Goal: Task Accomplishment & Management: Use online tool/utility

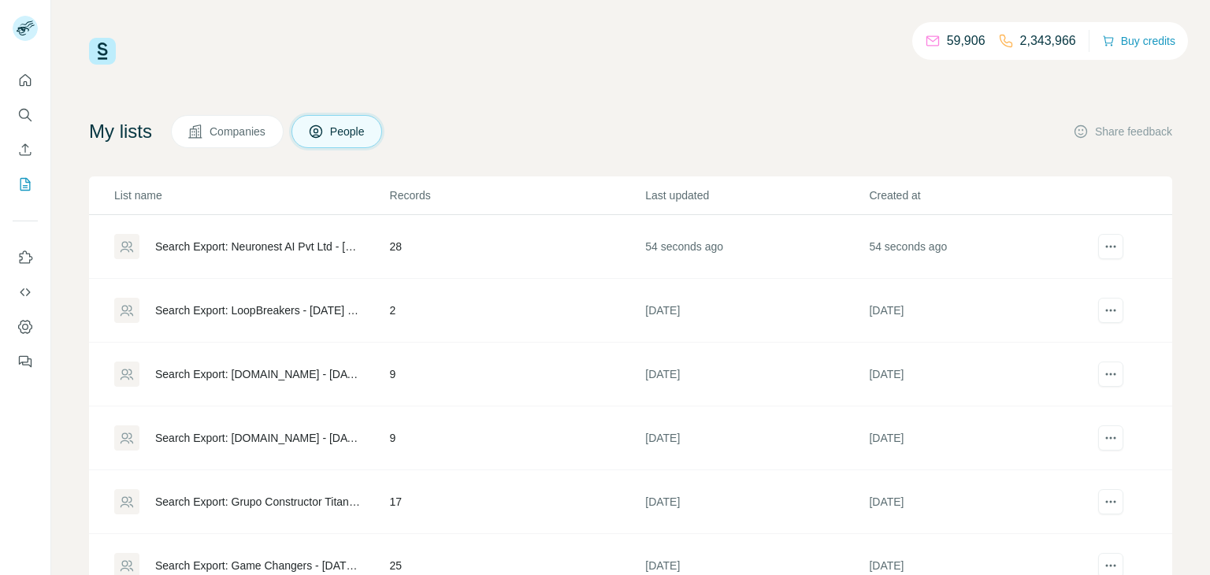
click at [266, 249] on div "Search Export: Neuronest AI Pvt Ltd - [DATE] 07:38" at bounding box center [259, 247] width 208 height 16
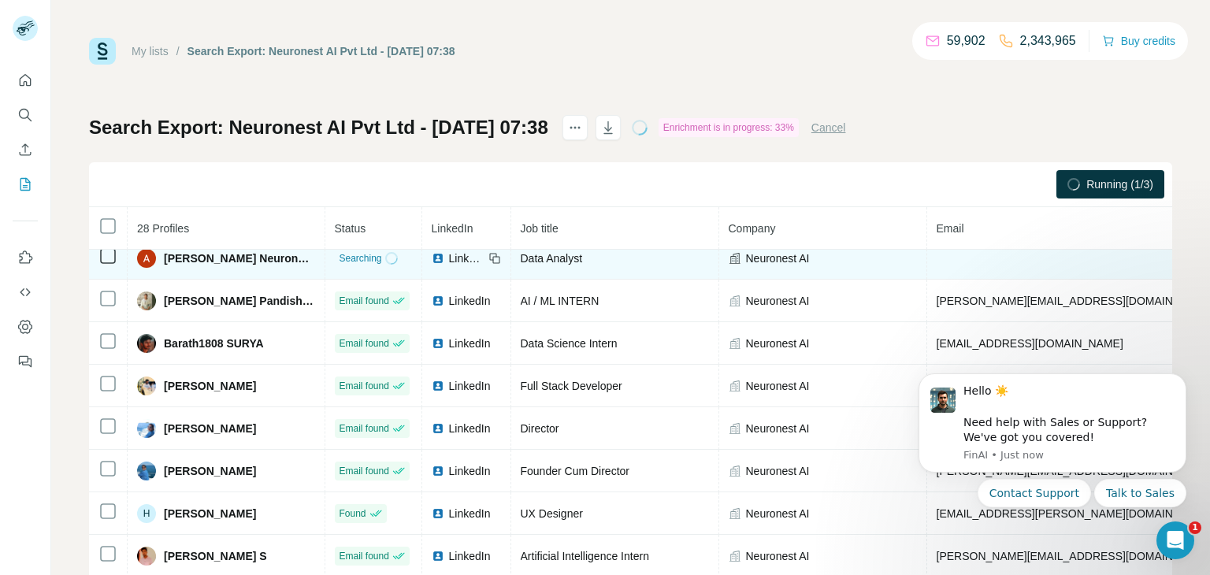
scroll to position [228, 0]
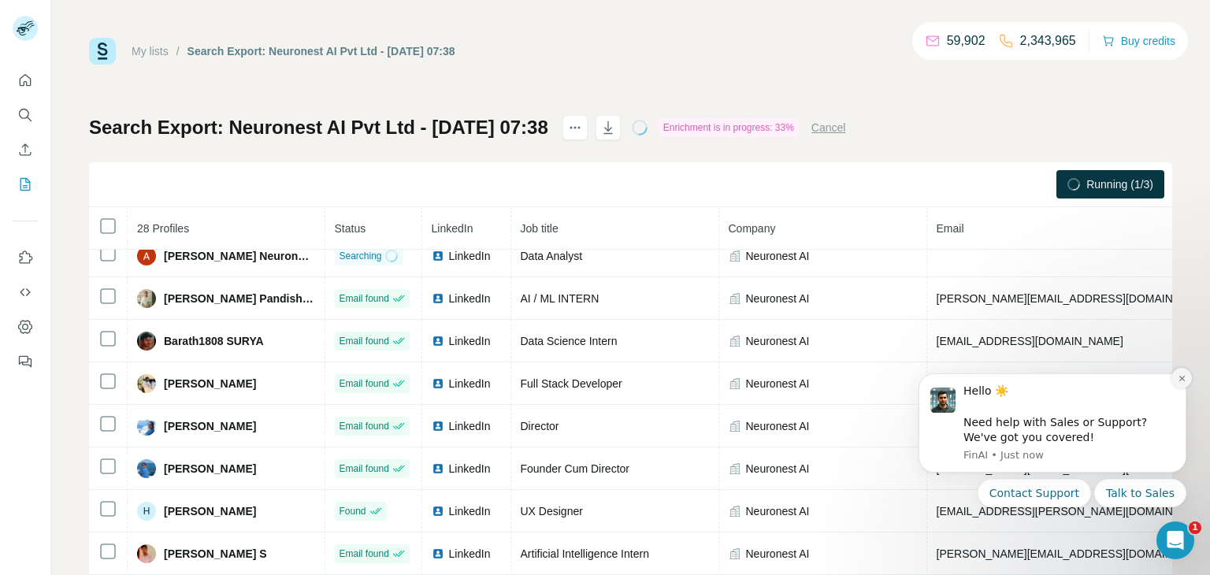
click at [1176, 380] on button "Dismiss notification" at bounding box center [1182, 378] width 20 height 20
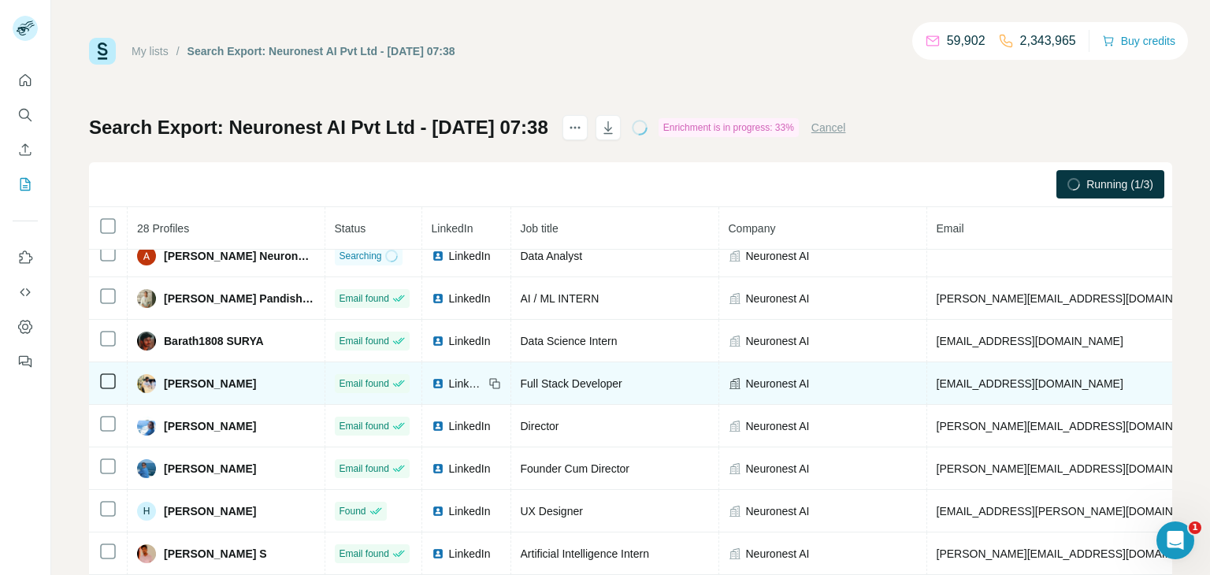
click at [492, 382] on icon at bounding box center [492, 381] width 7 height 7
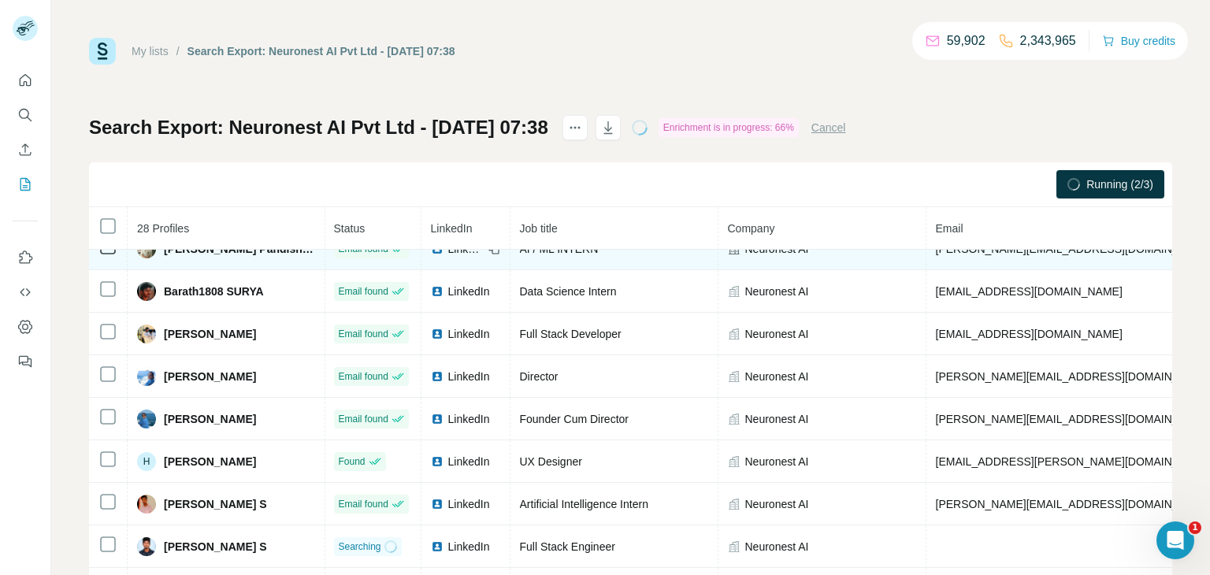
scroll to position [284, 3]
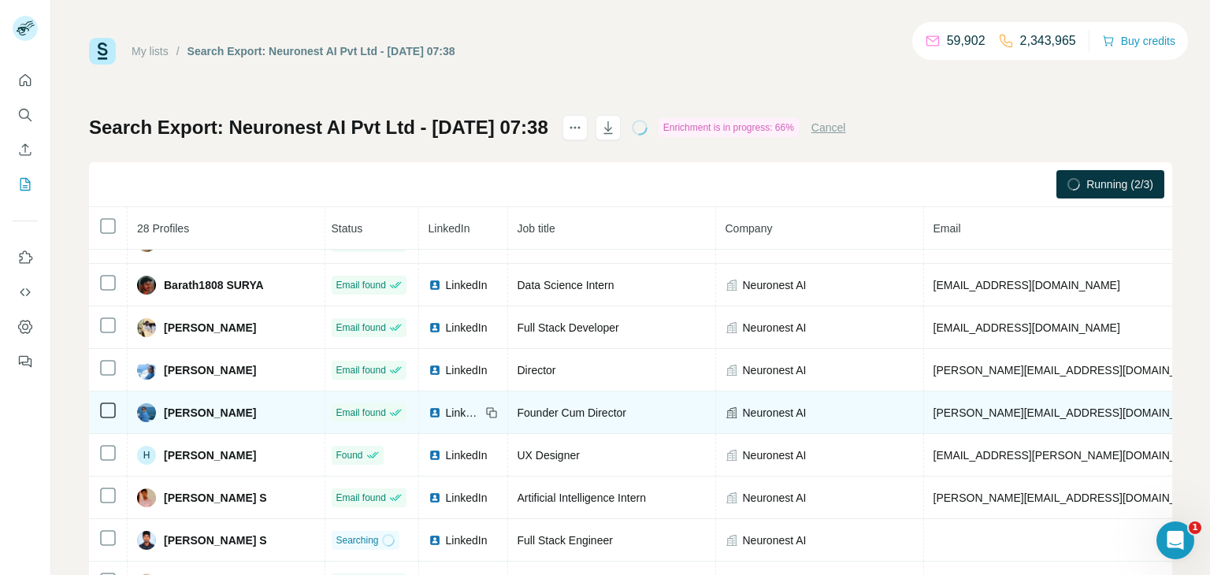
click at [486, 414] on icon at bounding box center [489, 410] width 7 height 7
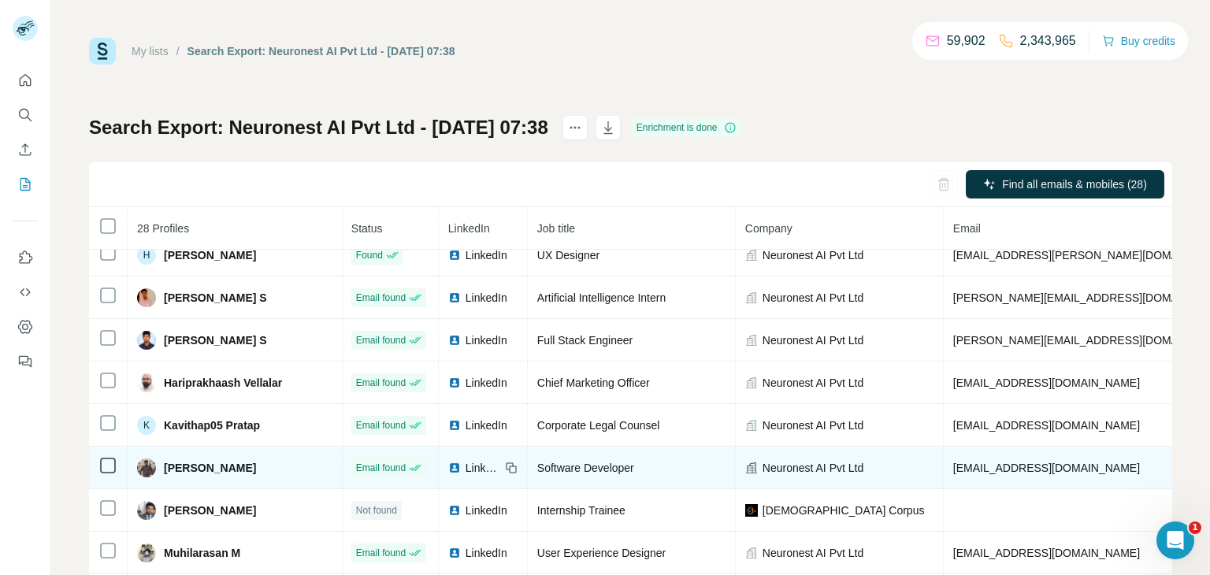
scroll to position [498, 3]
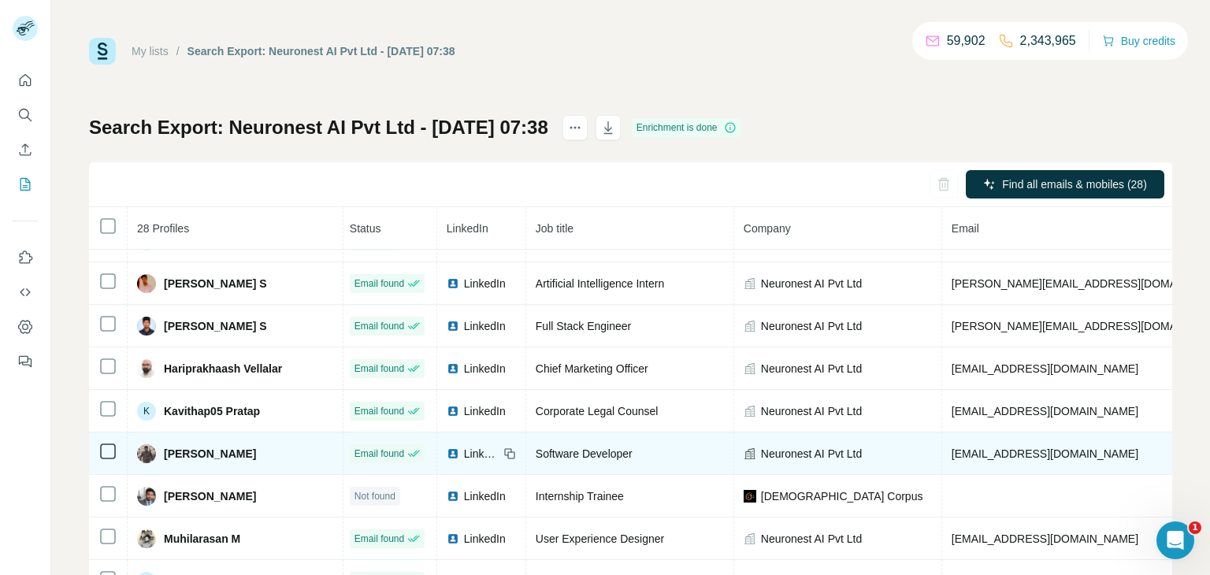
click at [952, 456] on span "[EMAIL_ADDRESS][DOMAIN_NAME]" at bounding box center [1045, 454] width 187 height 13
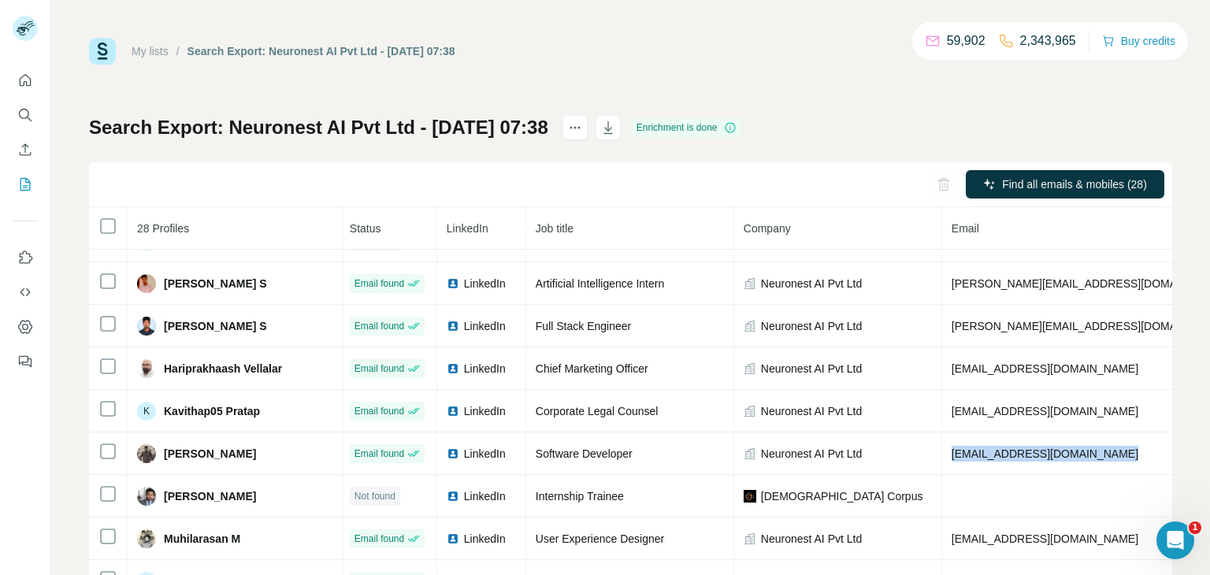
click at [865, 134] on div "Search Export: Neuronest AI Pvt Ltd - [DATE] 07:38 Enrichment is done Find all …" at bounding box center [630, 369] width 1083 height 508
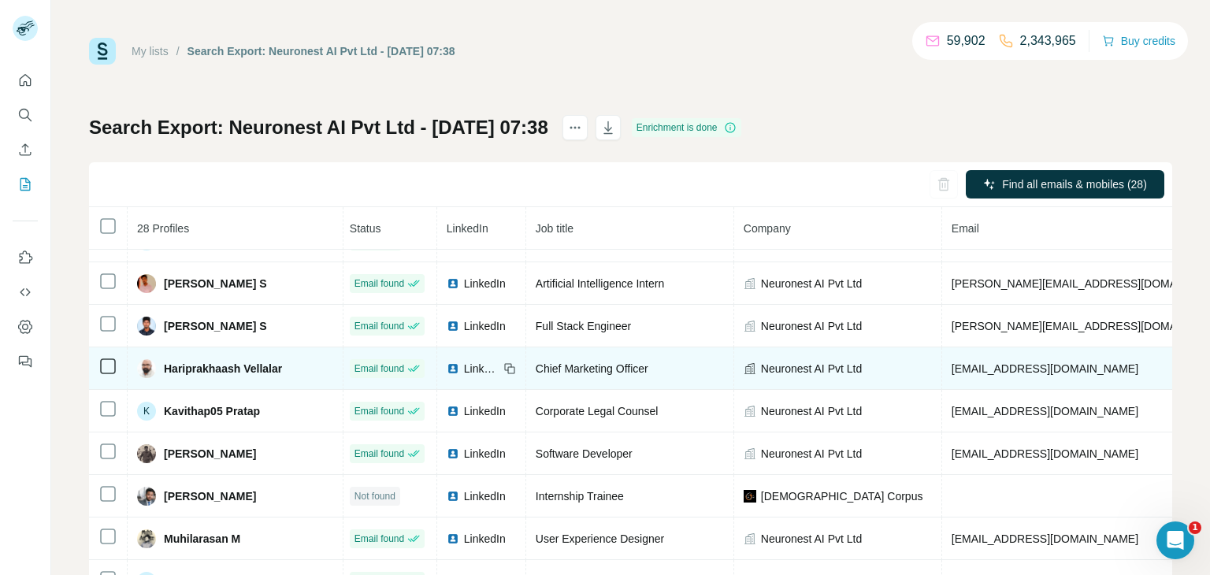
click at [942, 376] on td "[EMAIL_ADDRESS][DOMAIN_NAME]" at bounding box center [1136, 368] width 388 height 43
copy span "[EMAIL_ADDRESS][DOMAIN_NAME]"
